Goal: Task Accomplishment & Management: Use online tool/utility

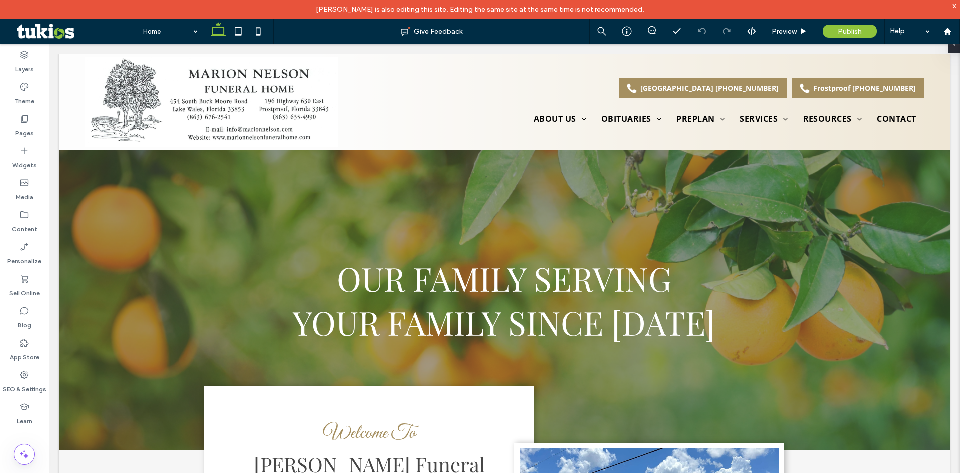
drag, startPoint x: 324, startPoint y: 11, endPoint x: 660, endPoint y: 7, distance: 336.1
click at [660, 7] on div "[PERSON_NAME] is also editing this site. Editing the same site at the same time…" at bounding box center [480, 9] width 960 height 19
drag, startPoint x: 650, startPoint y: 12, endPoint x: 306, endPoint y: 7, distance: 343.6
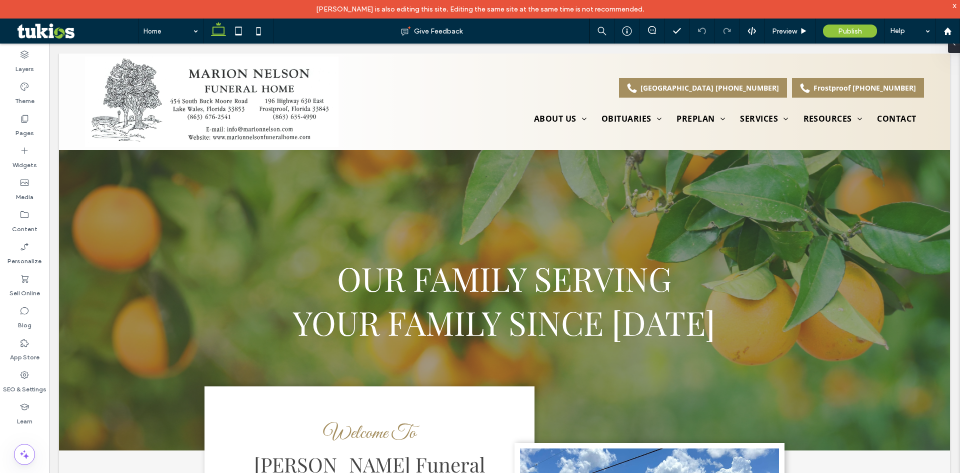
click at [306, 7] on div "[PERSON_NAME] is also editing this site. Editing the same site at the same time…" at bounding box center [480, 9] width 960 height 19
drag, startPoint x: 407, startPoint y: 8, endPoint x: 703, endPoint y: 3, distance: 296.1
click at [703, 3] on div "[PERSON_NAME] is also editing this site. Editing the same site at the same time…" at bounding box center [480, 9] width 960 height 19
drag, startPoint x: 703, startPoint y: 3, endPoint x: 650, endPoint y: 16, distance: 54.2
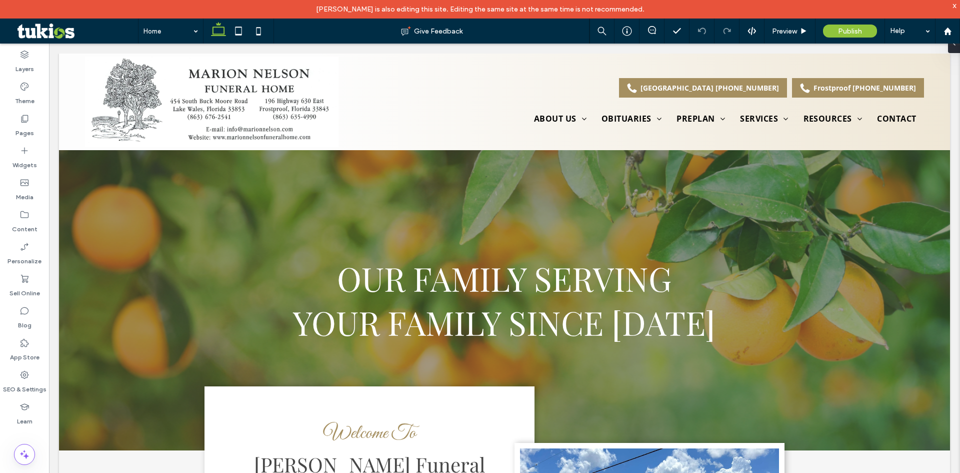
click at [701, 3] on div "[PERSON_NAME] is also editing this site. Editing the same site at the same time…" at bounding box center [480, 9] width 960 height 19
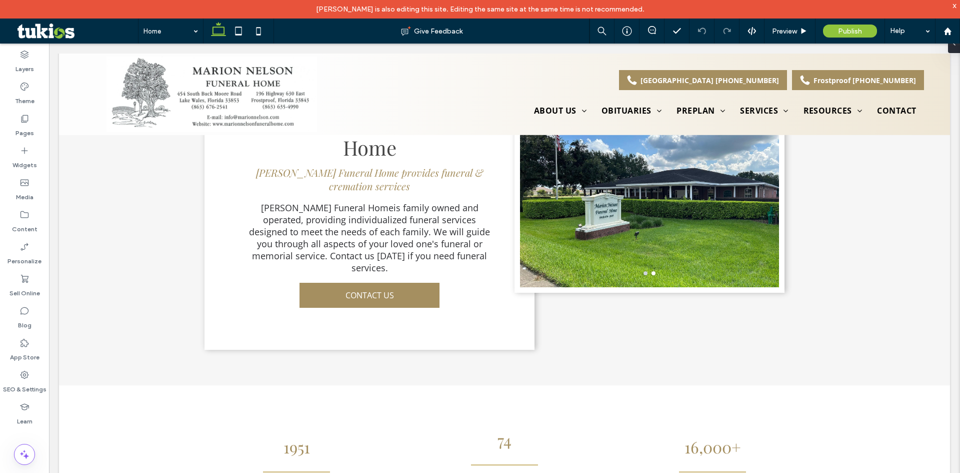
scroll to position [50, 0]
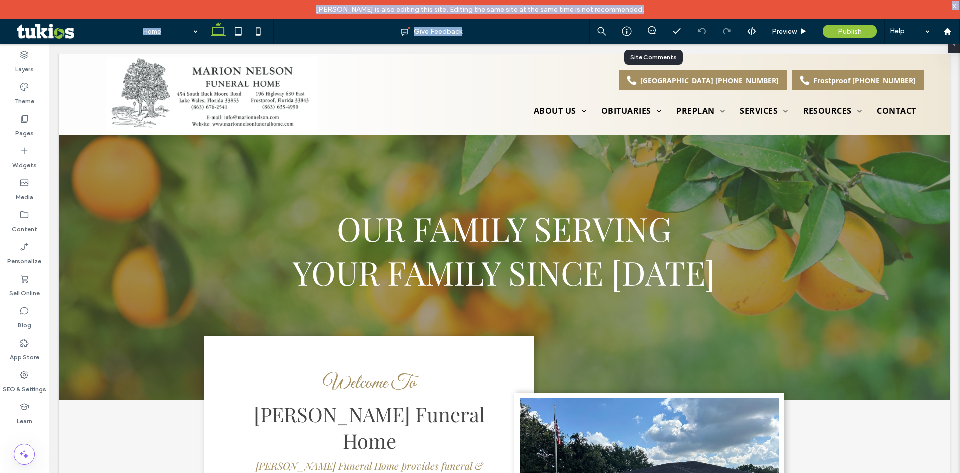
drag, startPoint x: 330, startPoint y: 5, endPoint x: 659, endPoint y: 16, distance: 328.7
click at [659, 16] on div "[PERSON_NAME] is also editing this site. Editing the same site at the same time…" at bounding box center [480, 9] width 960 height 19
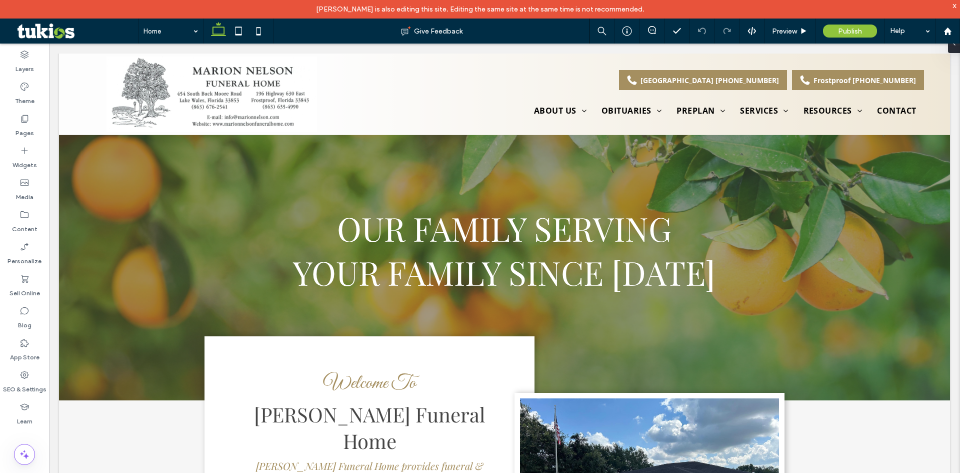
click at [658, 16] on div "[PERSON_NAME] is also editing this site. Editing the same site at the same time…" at bounding box center [480, 9] width 960 height 19
drag, startPoint x: 651, startPoint y: 15, endPoint x: 352, endPoint y: -3, distance: 300.1
click at [352, 0] on html "[PERSON_NAME] is also editing this site. Editing the same site at the same time…" at bounding box center [480, 236] width 960 height 473
click at [320, 5] on div "[PERSON_NAME] is also editing this site. Editing the same site at the same time…" at bounding box center [480, 9] width 960 height 19
drag, startPoint x: 323, startPoint y: 12, endPoint x: 644, endPoint y: 6, distance: 321.1
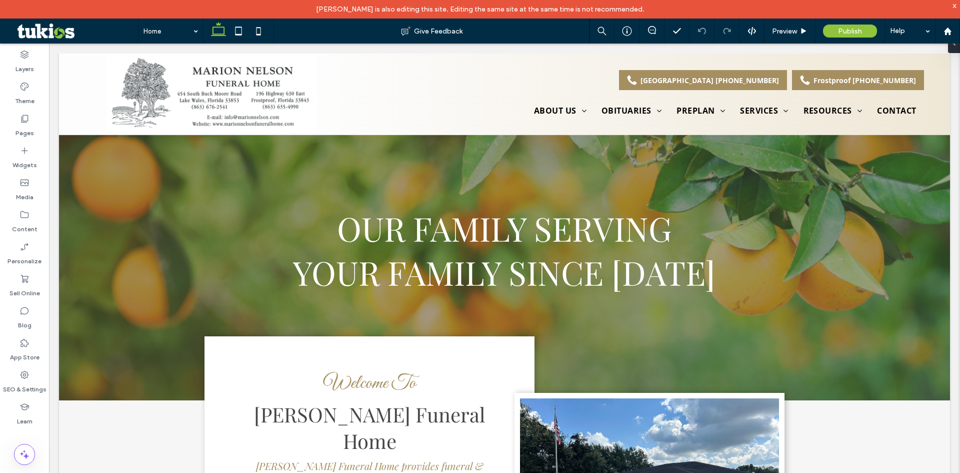
click at [644, 6] on div "[PERSON_NAME] is also editing this site. Editing the same site at the same time…" at bounding box center [480, 9] width 960 height 19
